Goal: Information Seeking & Learning: Learn about a topic

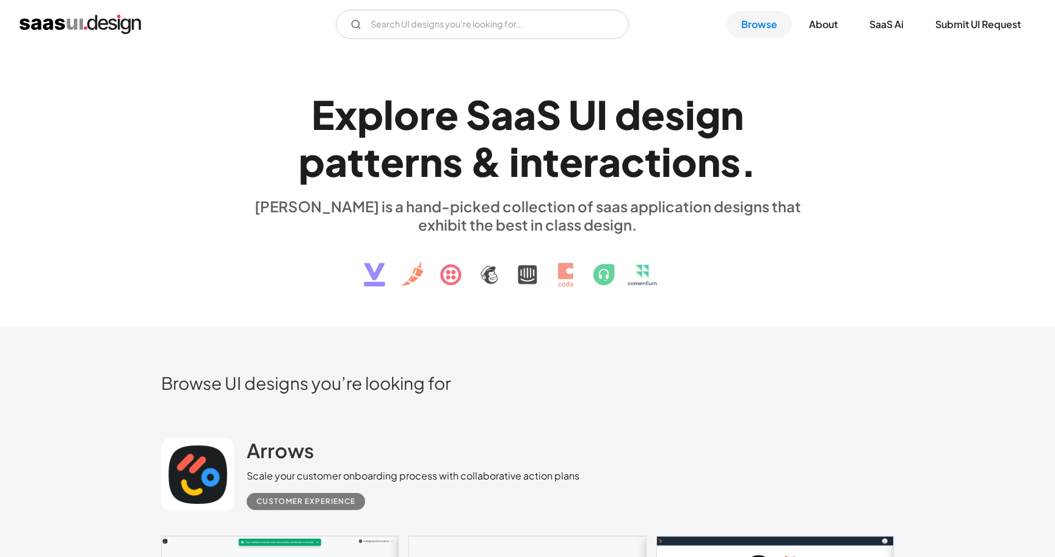
scroll to position [58, 0]
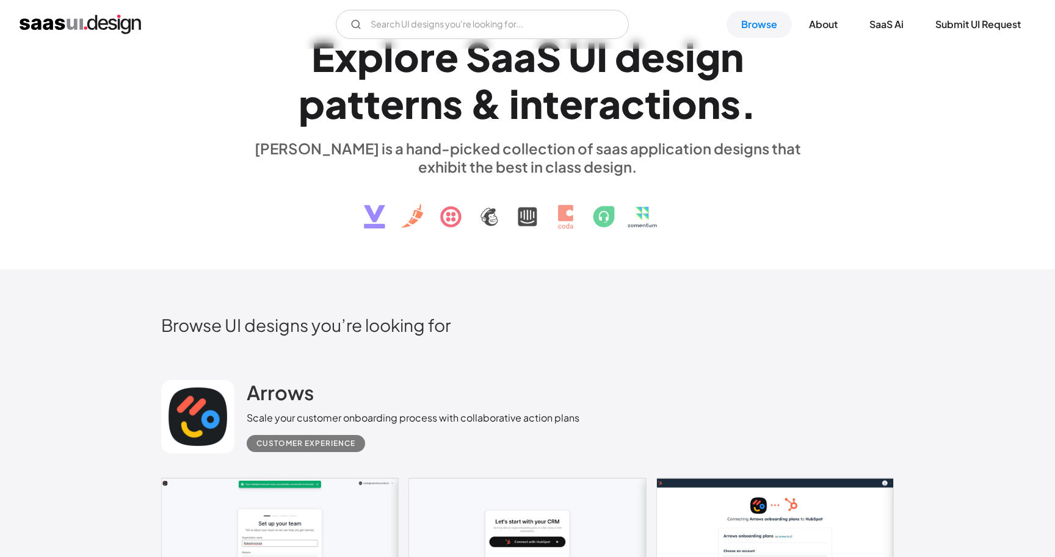
click at [321, 203] on div "E x p l o r e S a a S U I d e s i g n p a t t e r n s & i n t e r a c t i o n s…" at bounding box center [527, 130] width 561 height 218
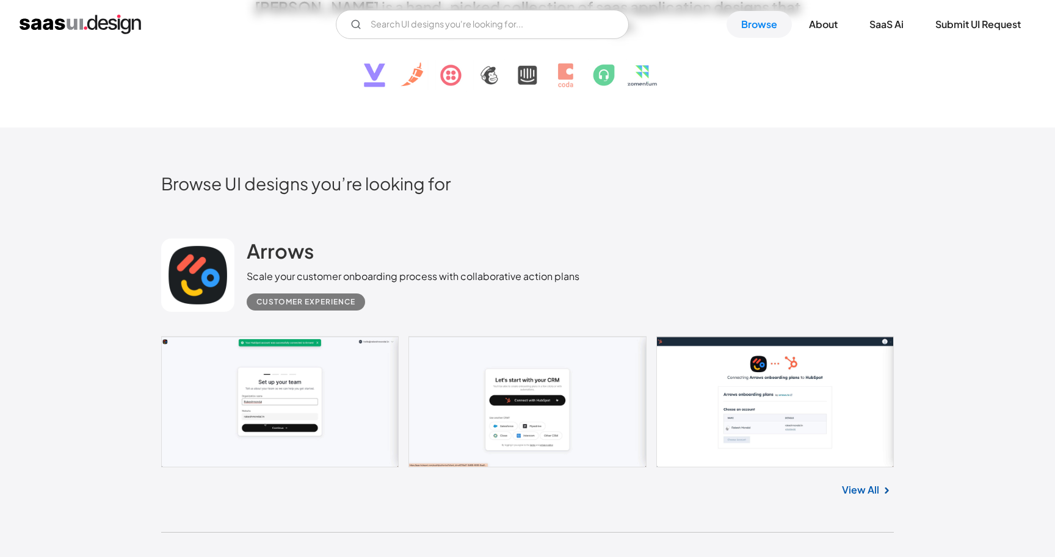
scroll to position [0, 0]
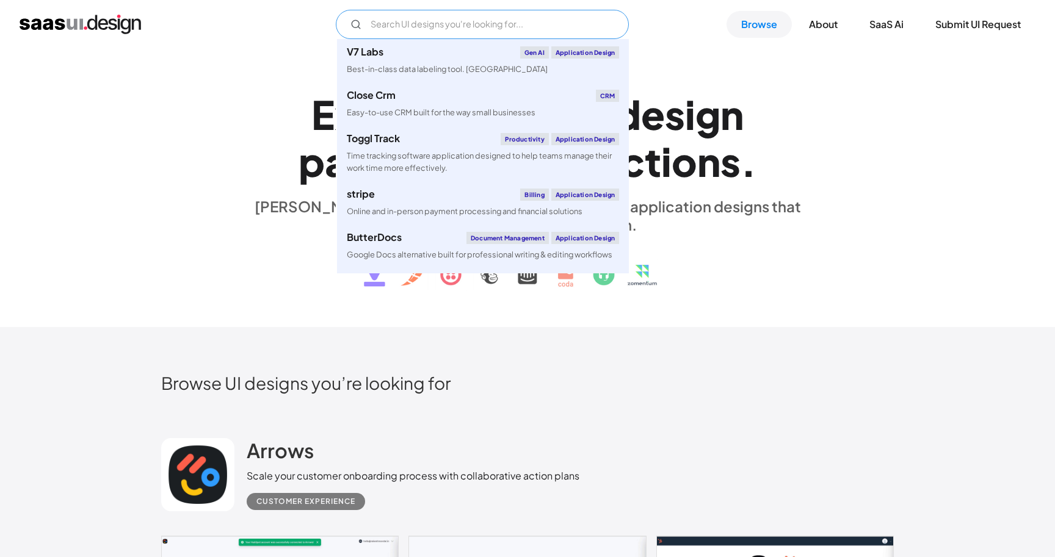
click at [391, 24] on input "Email Form" at bounding box center [482, 24] width 293 height 29
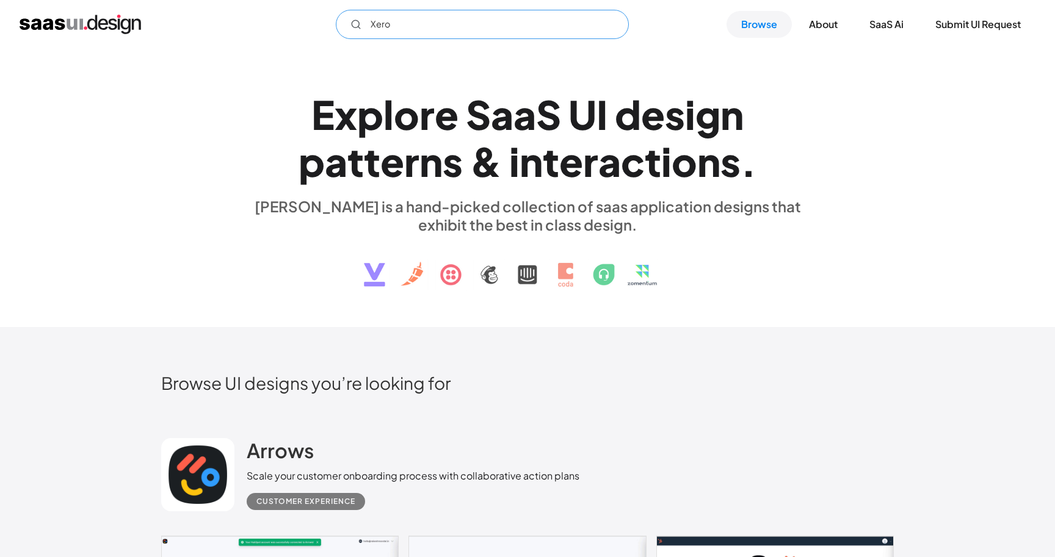
click at [386, 25] on input "Xero" at bounding box center [482, 24] width 293 height 29
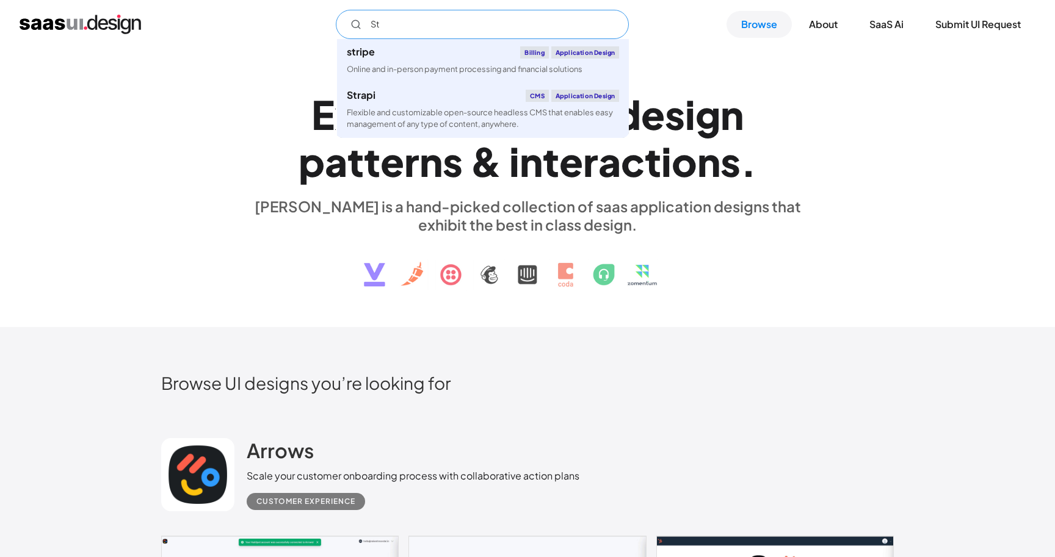
type input "S"
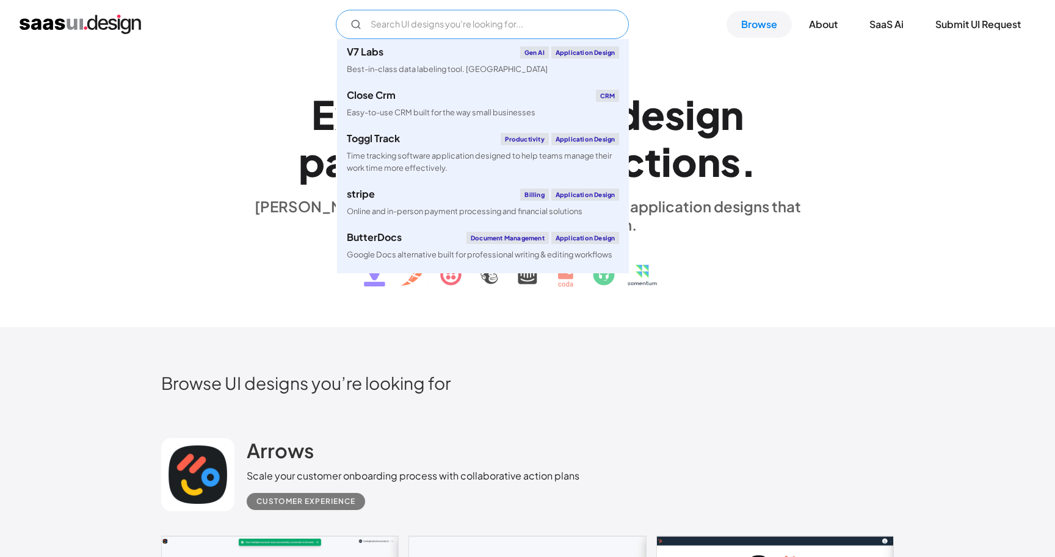
type input "Q"
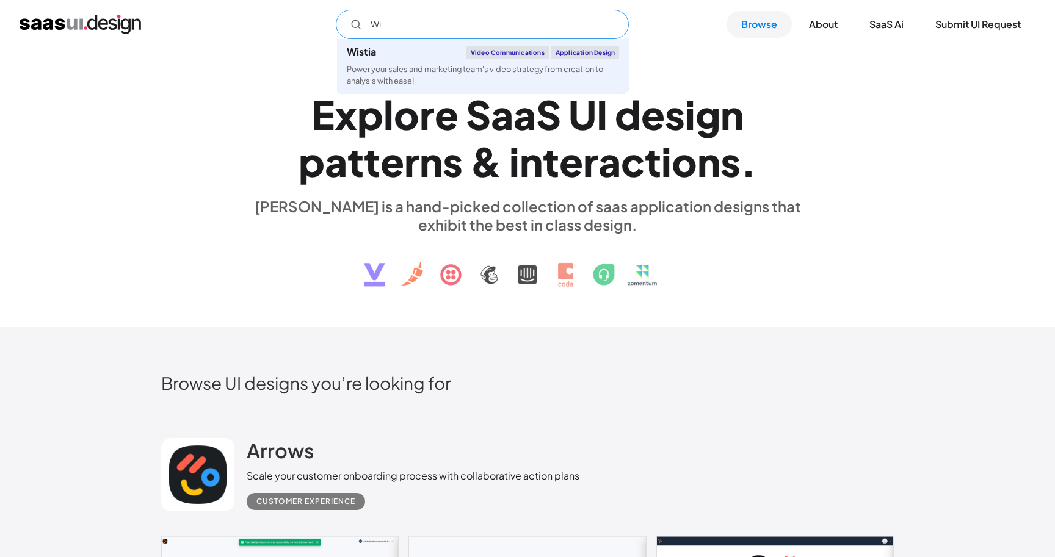
type input "W"
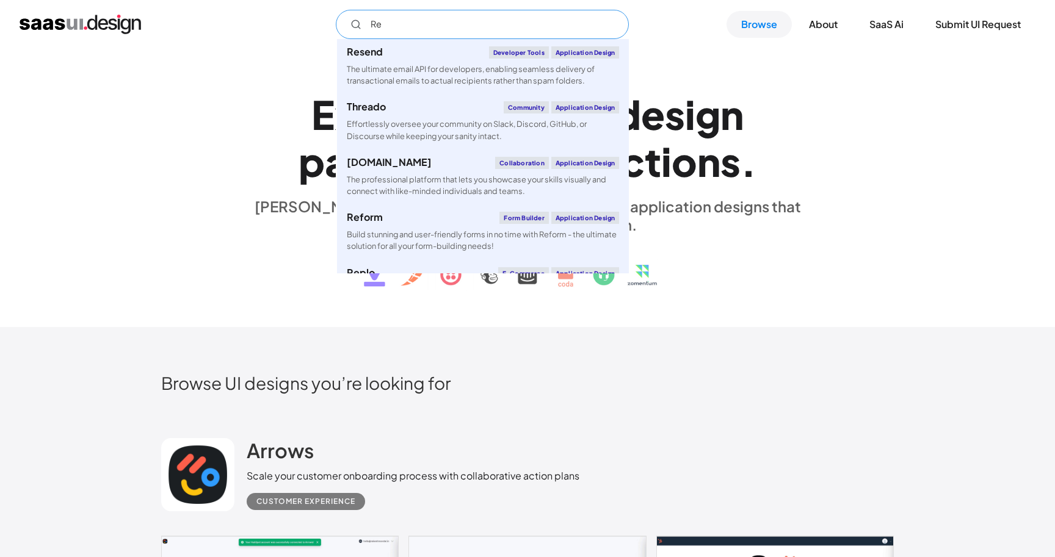
type input "R"
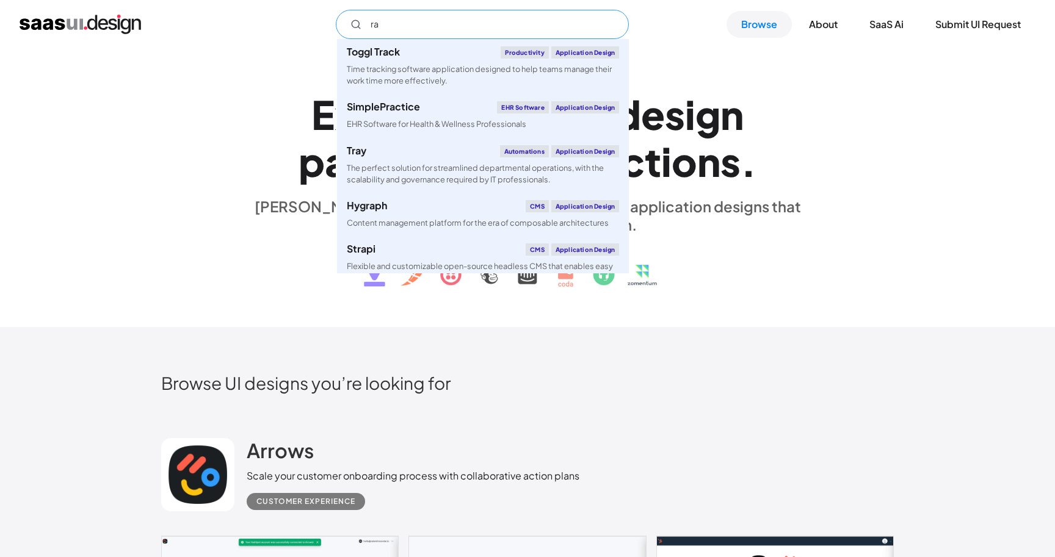
type input "r"
type input "R"
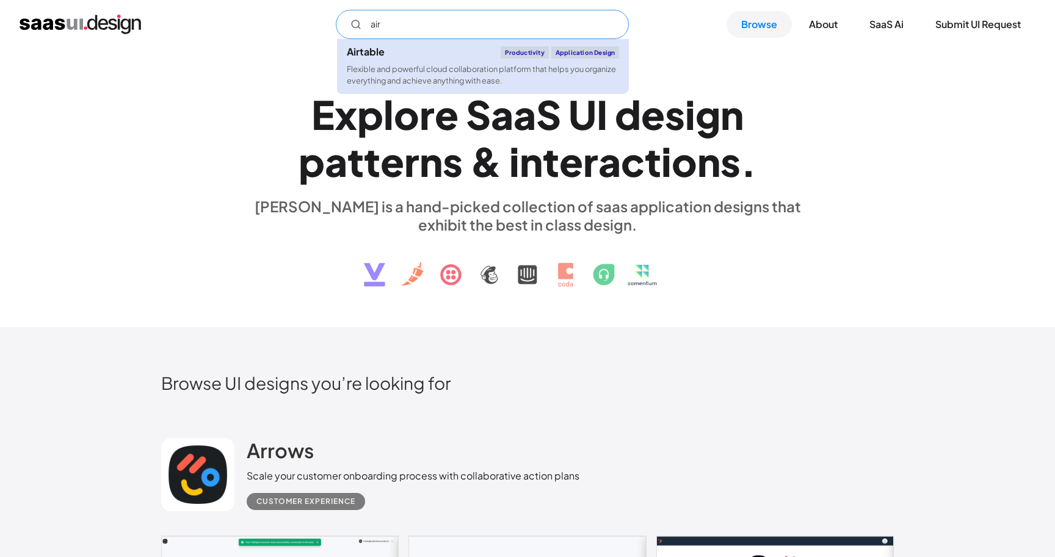
click at [388, 66] on div "Flexible and powerful cloud collaboration platform that helps you organize ever…" at bounding box center [483, 74] width 272 height 23
type input "air"
